Goal: Information Seeking & Learning: Check status

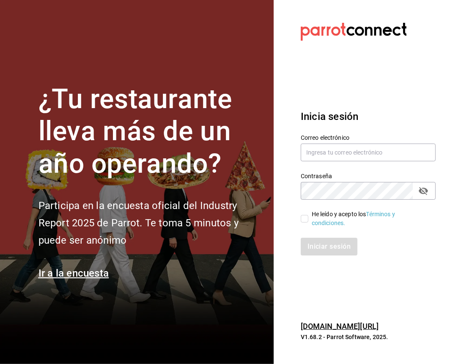
click at [301, 221] on input "He leído y acepto los Términos y condiciones." at bounding box center [305, 219] width 8 height 8
checkbox input "true"
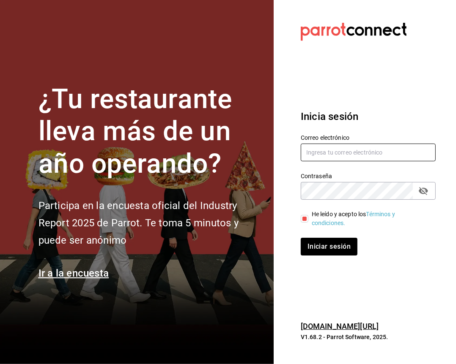
click at [327, 147] on input "text" at bounding box center [368, 153] width 135 height 18
type input "[EMAIL_ADDRESS][DOMAIN_NAME]"
click at [301, 238] on button "Iniciar sesión" at bounding box center [329, 247] width 57 height 18
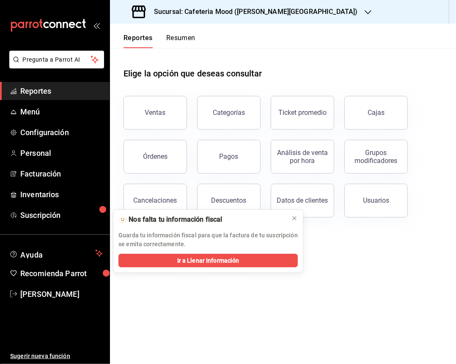
click at [251, 16] on h3 "Sucursal: Cafeteria Mood (Prado Norte)" at bounding box center [252, 12] width 211 height 10
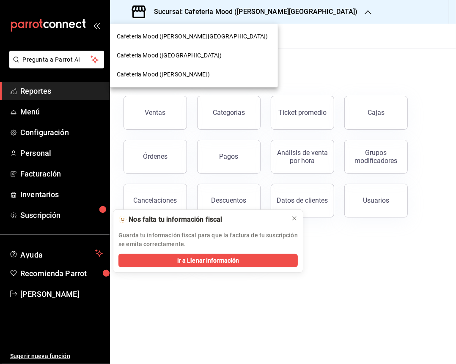
click at [216, 52] on span "Cafeteria Mood (Bosques de las Lomas)" at bounding box center [169, 55] width 105 height 9
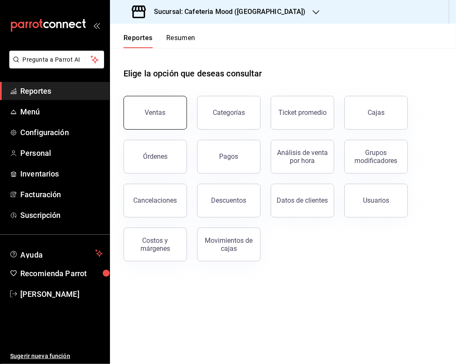
click at [141, 104] on button "Ventas" at bounding box center [154, 113] width 63 height 34
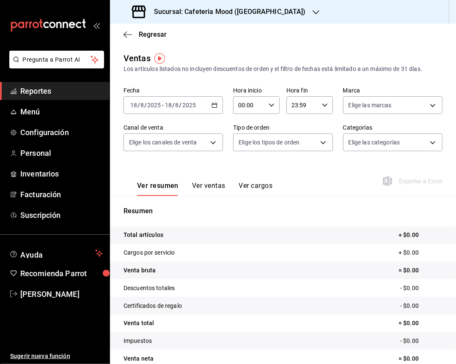
click at [206, 101] on div "2025-08-18 18 / 8 / 2025 - 2025-08-18 18 / 8 / 2025" at bounding box center [172, 105] width 99 height 18
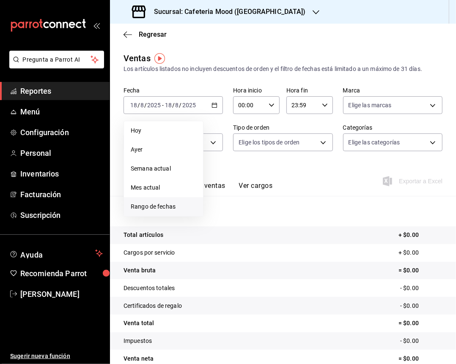
click at [185, 202] on span "Rango de fechas" at bounding box center [164, 206] width 66 height 9
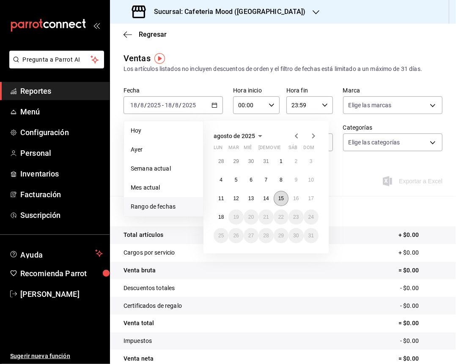
click at [284, 197] on button "15" at bounding box center [280, 198] width 15 height 15
click at [284, 197] on div "Resumen Total artículos + $0.00 Cargos por servicio + $0.00 Venta bruta = $0.00…" at bounding box center [283, 287] width 346 height 182
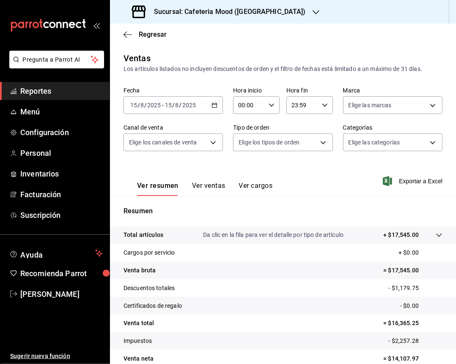
scroll to position [41, 0]
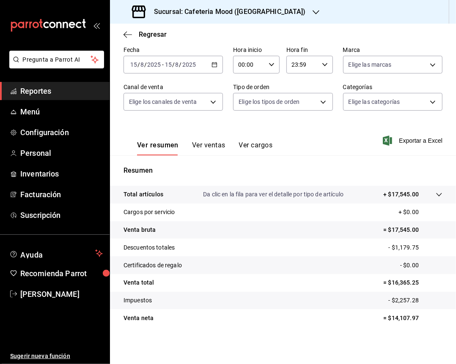
click at [401, 317] on p "= $14,107.97" at bounding box center [412, 318] width 59 height 9
copy p "14,107.97"
click at [309, 10] on div "Sucursal: Cafeteria Mood (Bosques de las Lomas)" at bounding box center [220, 12] width 206 height 24
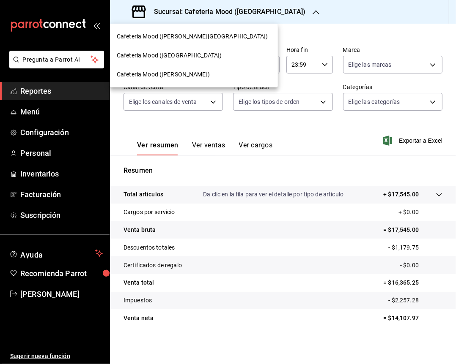
click at [221, 33] on div "Cafeteria Mood (Prado Norte)" at bounding box center [194, 36] width 154 height 9
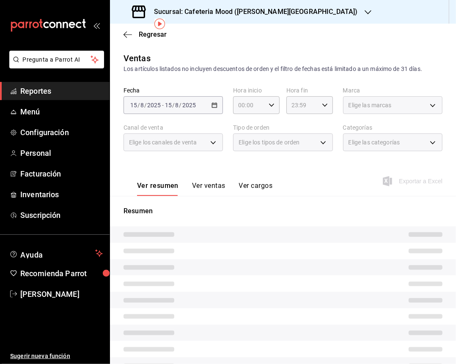
scroll to position [34, 0]
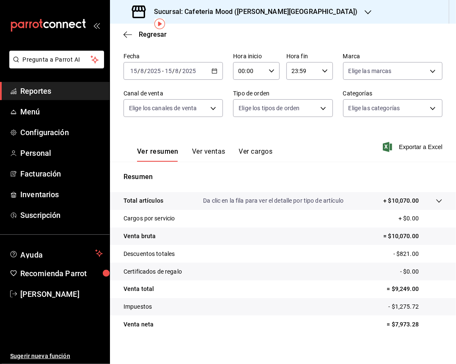
click at [398, 321] on p "= $7,973.28" at bounding box center [414, 324] width 55 height 9
copy p "7,973.28"
click at [398, 321] on p "= $7,973.28" at bounding box center [414, 324] width 55 height 9
click at [276, 6] on div "Sucursal: Cafeteria Mood (Prado Norte)" at bounding box center [246, 12] width 258 height 24
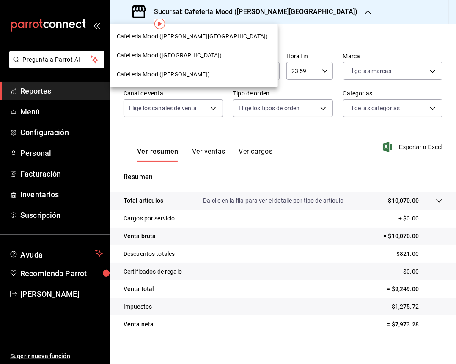
click at [193, 74] on div "Cafeteria Mood (Artz)" at bounding box center [194, 74] width 154 height 9
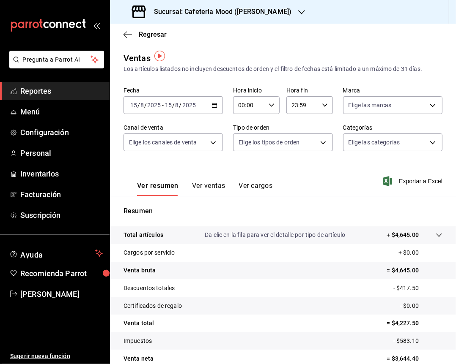
scroll to position [41, 0]
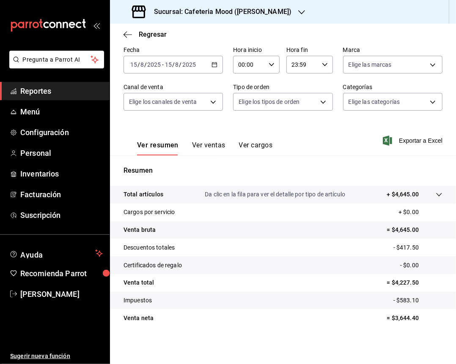
click at [406, 320] on p "= $3,644.40" at bounding box center [414, 318] width 55 height 9
copy p "3,644.40"
click at [406, 320] on p "= $3,644.40" at bounding box center [414, 318] width 55 height 9
click at [213, 66] on icon "button" at bounding box center [214, 65] width 6 height 6
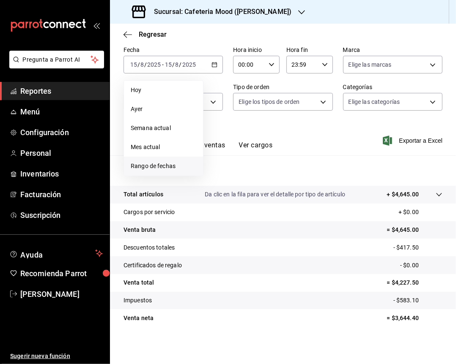
click at [185, 165] on span "Rango de fechas" at bounding box center [164, 166] width 66 height 9
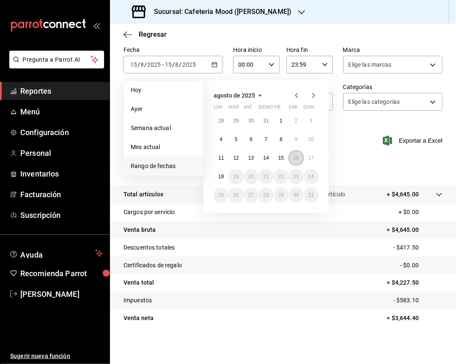
click at [299, 158] on button "16" at bounding box center [295, 157] width 15 height 15
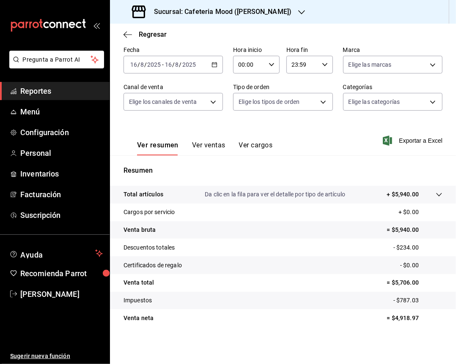
click at [298, 13] on icon "button" at bounding box center [301, 12] width 7 height 7
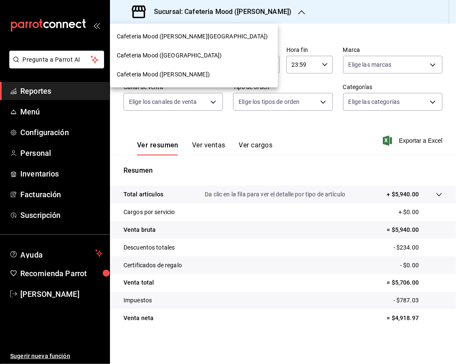
click at [199, 52] on span "Cafeteria Mood (Bosques de las Lomas)" at bounding box center [169, 55] width 105 height 9
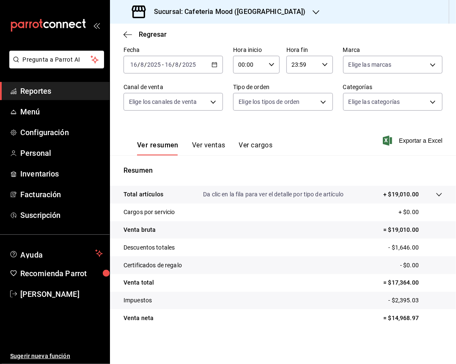
scroll to position [41, 0]
click at [404, 317] on p "= $14,968.97" at bounding box center [412, 318] width 59 height 9
click at [250, 11] on h3 "Sucursal: Cafeteria Mood (Bosques de las Lomas)" at bounding box center [226, 12] width 159 height 10
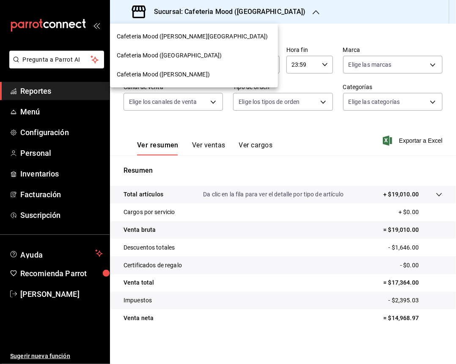
click at [197, 36] on div "Cafeteria Mood (Prado Norte)" at bounding box center [194, 36] width 154 height 9
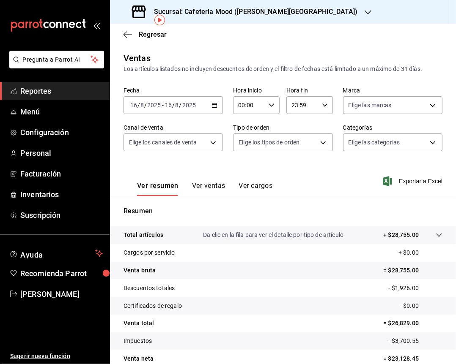
scroll to position [38, 0]
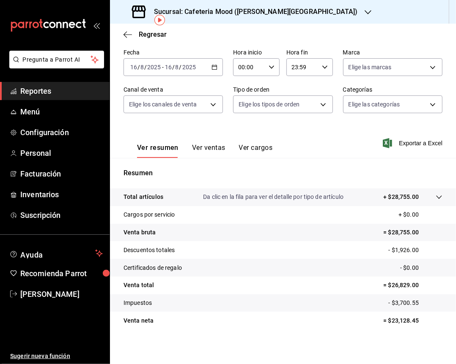
click at [392, 317] on p "= $23,128.45" at bounding box center [412, 321] width 59 height 9
copy p "23,128.45"
click at [392, 317] on p "= $23,128.45" at bounding box center [412, 321] width 59 height 9
click at [268, 14] on h3 "Sucursal: Cafeteria Mood (Prado Norte)" at bounding box center [252, 12] width 211 height 10
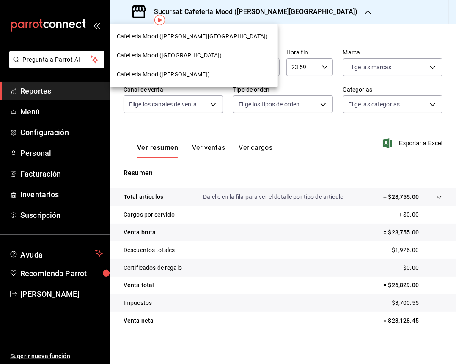
click at [194, 75] on div "Cafeteria Mood (Artz)" at bounding box center [194, 74] width 154 height 9
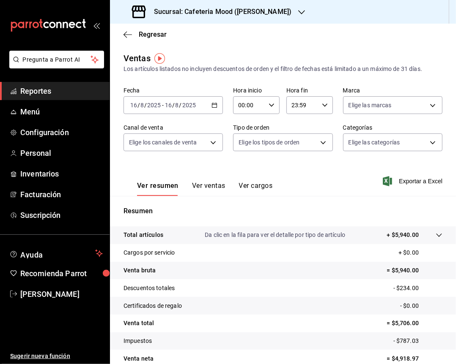
scroll to position [41, 0]
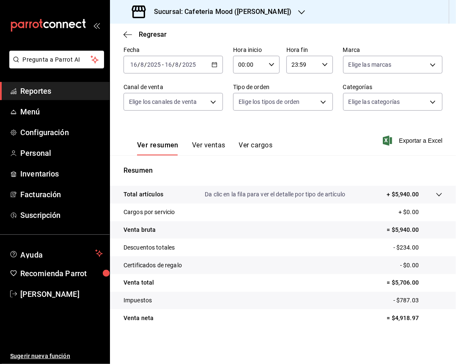
click at [391, 315] on p "= $4,918.97" at bounding box center [414, 318] width 55 height 9
copy p "4,918.97"
click at [213, 63] on icon "button" at bounding box center [214, 65] width 6 height 6
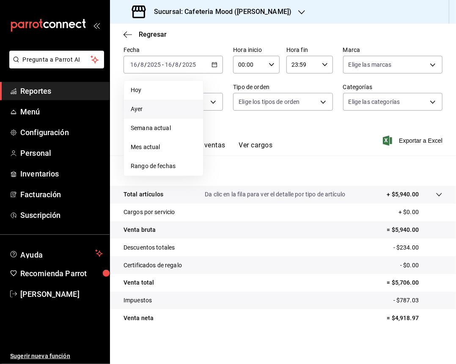
click at [172, 110] on span "Ayer" at bounding box center [164, 109] width 66 height 9
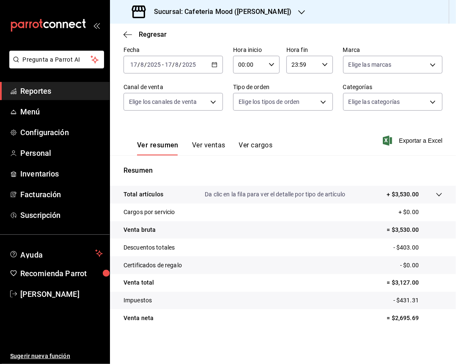
click at [260, 17] on div "Sucursal: Cafeteria Mood (Artz)" at bounding box center [212, 12] width 191 height 24
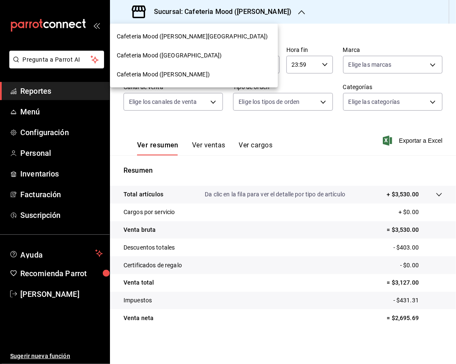
click at [218, 61] on div "Cafeteria Mood (Bosques de las Lomas)" at bounding box center [194, 55] width 168 height 19
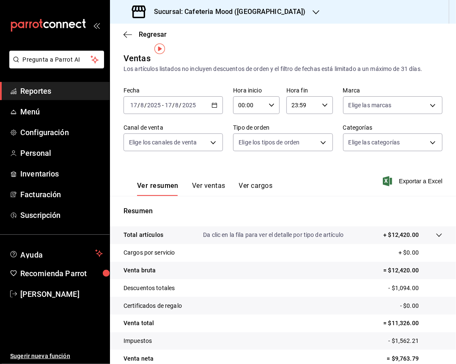
scroll to position [41, 0]
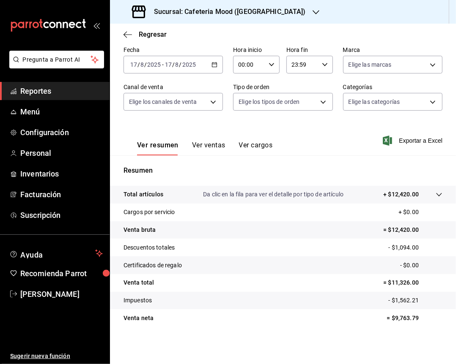
click at [394, 319] on p "= $9,763.79" at bounding box center [414, 318] width 55 height 9
copy p "9,763.79"
click at [394, 319] on p "= $9,763.79" at bounding box center [414, 318] width 55 height 9
click at [298, 12] on h3 "Sucursal: Cafeteria Mood (Bosques de las Lomas)" at bounding box center [226, 12] width 159 height 10
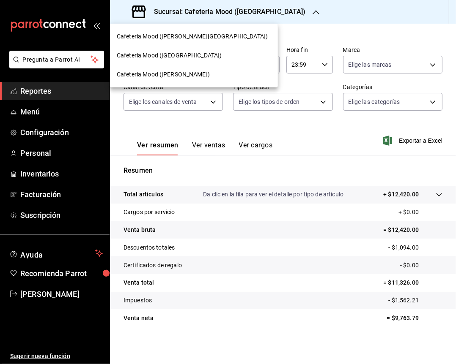
click at [222, 36] on div "Cafeteria Mood (Prado Norte)" at bounding box center [194, 36] width 154 height 9
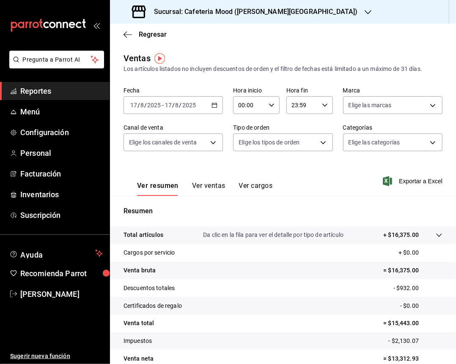
scroll to position [41, 0]
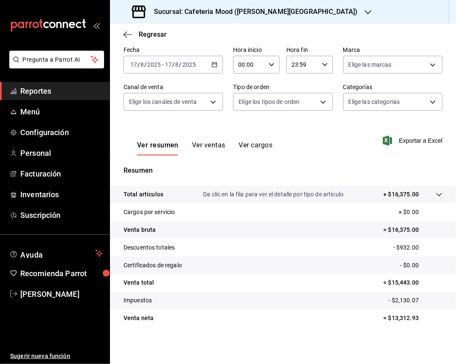
click at [391, 318] on p "= $13,312.93" at bounding box center [412, 318] width 59 height 9
copy p "13,312.93"
click at [391, 318] on p "= $13,312.93" at bounding box center [412, 318] width 59 height 9
click at [232, 9] on h3 "Sucursal: Cafeteria Mood (Prado Norte)" at bounding box center [252, 12] width 211 height 10
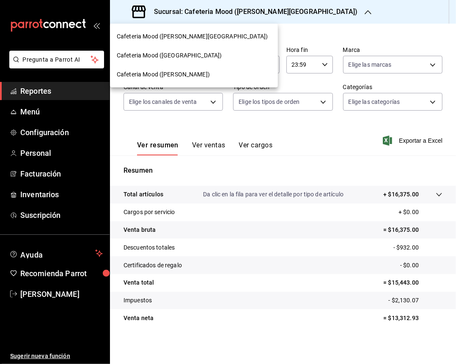
click at [199, 74] on div "Cafeteria Mood (Artz)" at bounding box center [194, 74] width 154 height 9
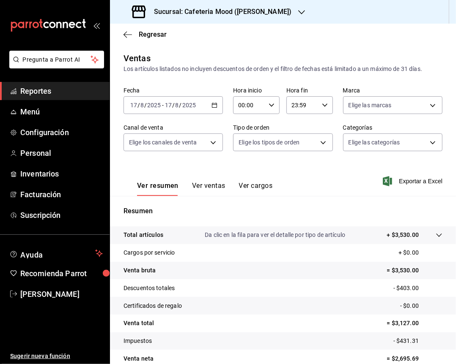
scroll to position [41, 0]
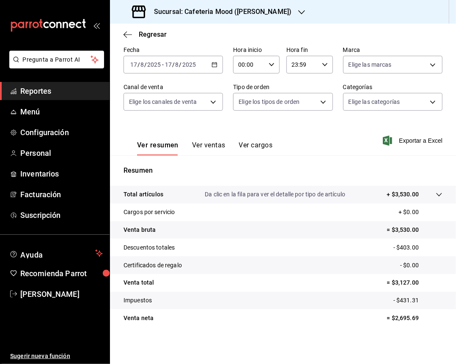
click at [398, 322] on p "= $2,695.69" at bounding box center [414, 318] width 55 height 9
copy p "2,695.69"
